Goal: Find specific page/section: Find specific page/section

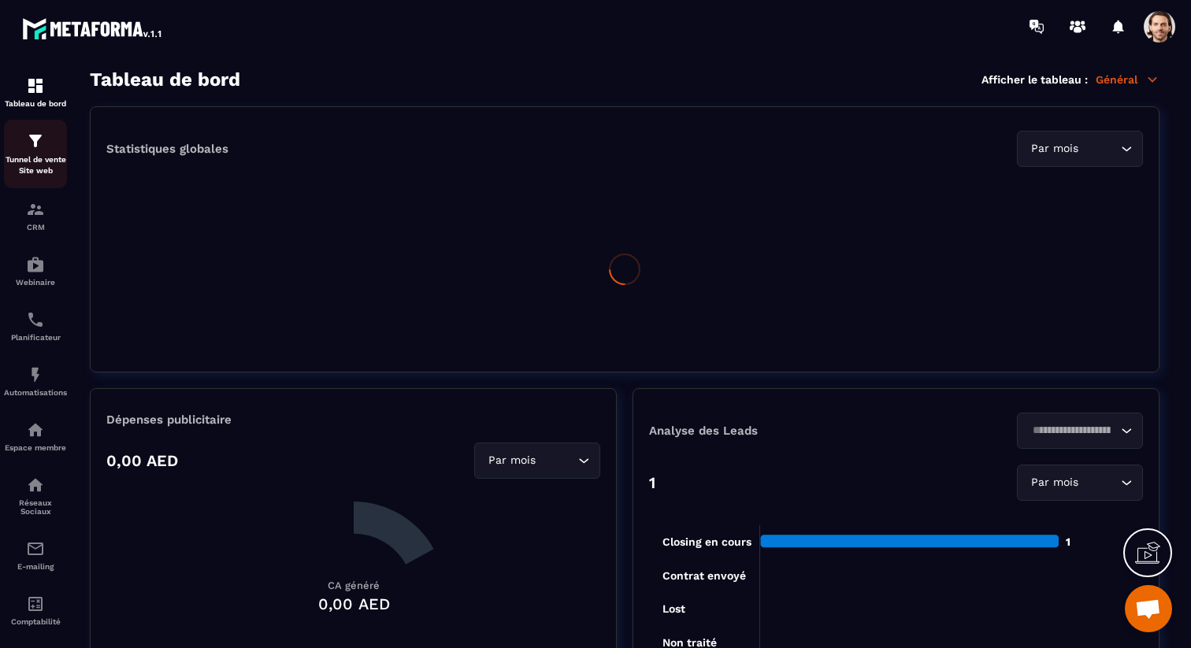
click at [40, 141] on img at bounding box center [35, 141] width 19 height 19
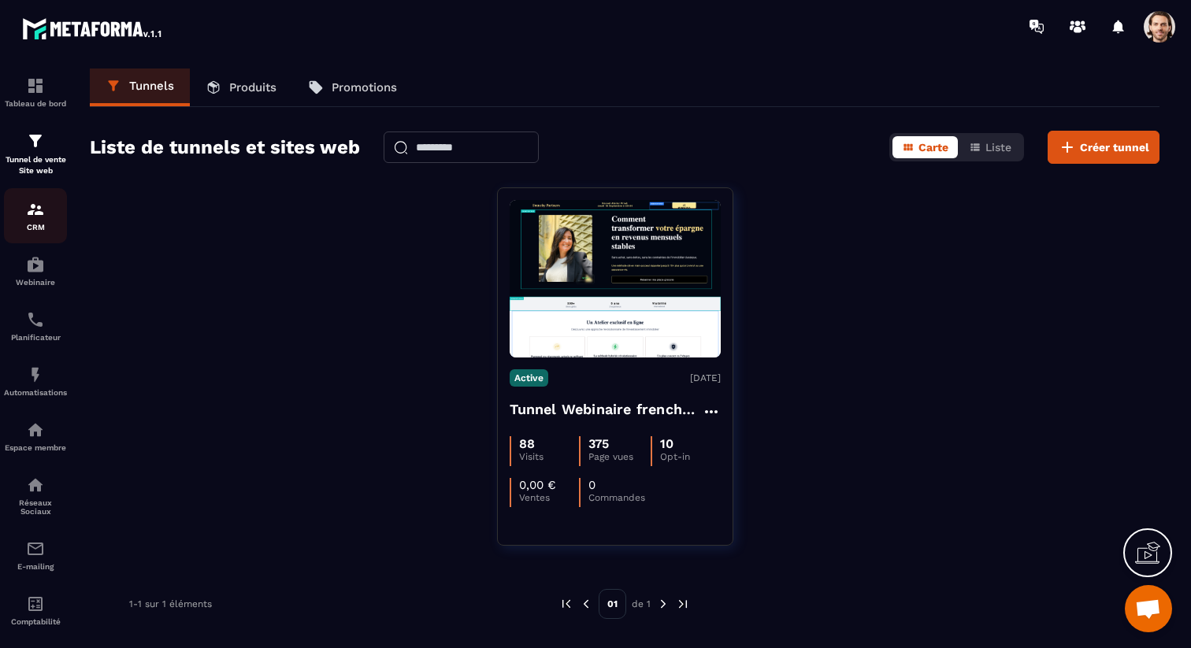
click at [39, 218] on img at bounding box center [35, 209] width 19 height 19
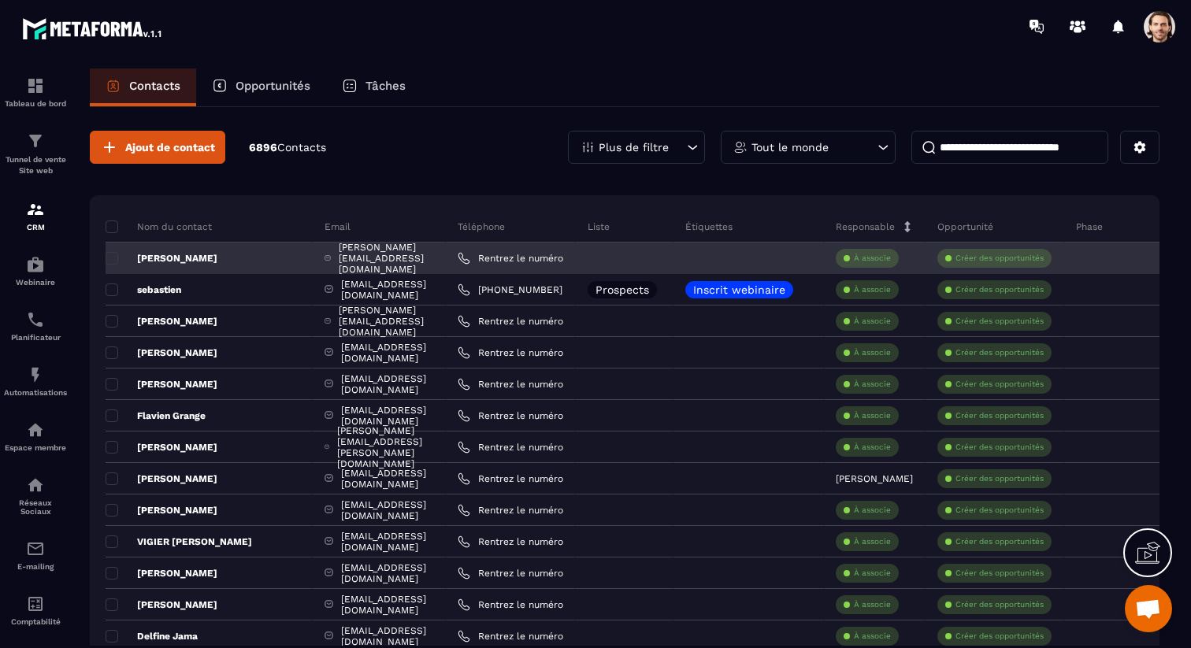
click at [206, 257] on p "[PERSON_NAME]" at bounding box center [162, 258] width 112 height 13
